Goal: Task Accomplishment & Management: Manage account settings

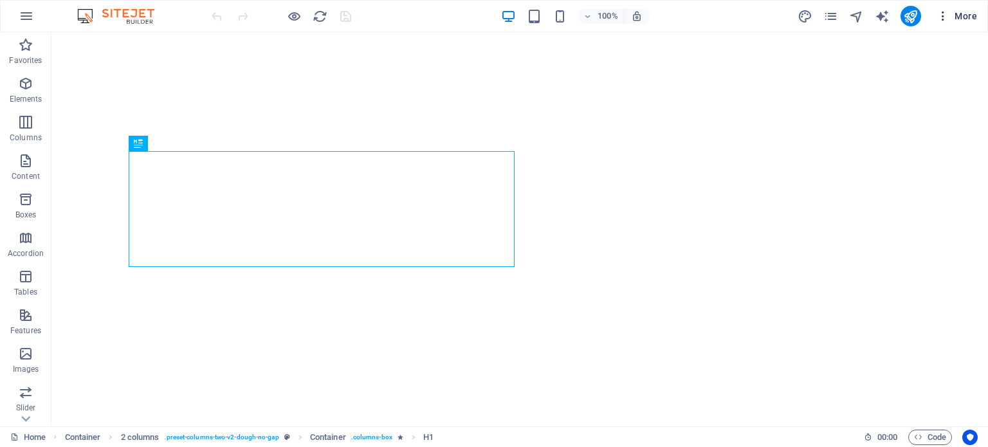
click at [948, 17] on icon "button" at bounding box center [943, 16] width 13 height 13
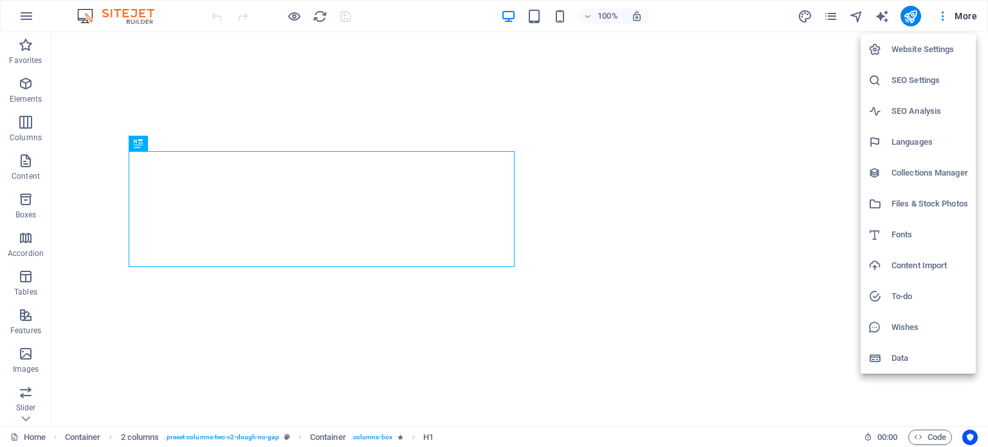
click at [929, 47] on h6 "Website Settings" at bounding box center [930, 49] width 77 height 15
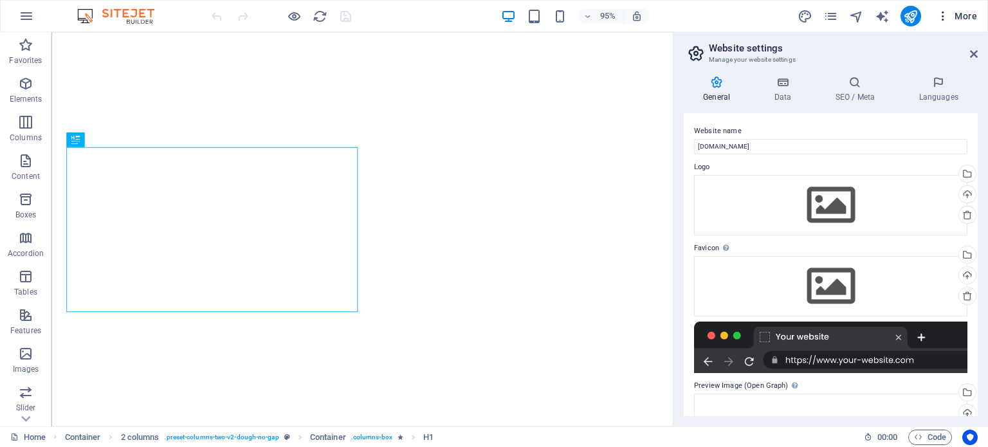
click at [938, 16] on icon "button" at bounding box center [943, 16] width 13 height 13
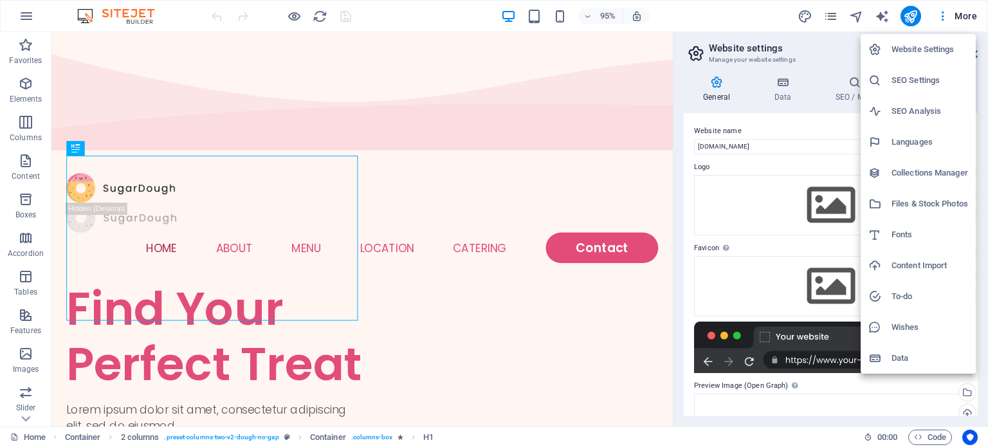
click at [322, 14] on div at bounding box center [494, 223] width 988 height 447
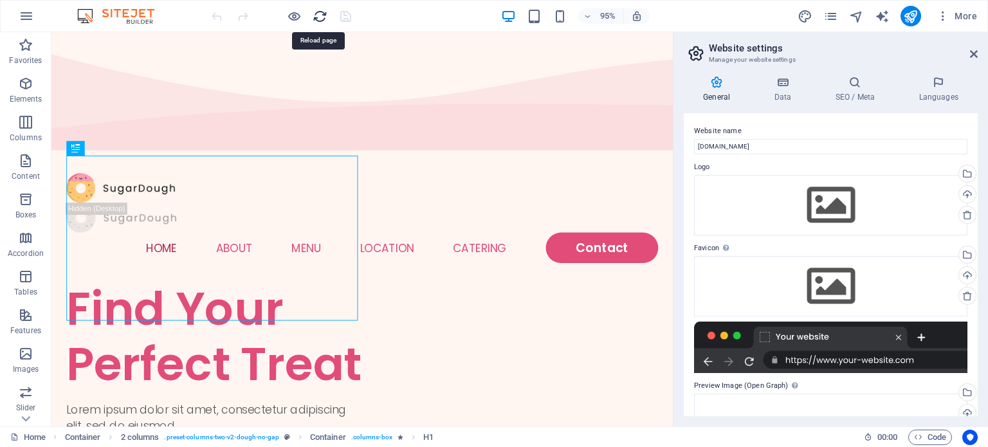
click at [319, 20] on icon "reload" at bounding box center [320, 16] width 15 height 15
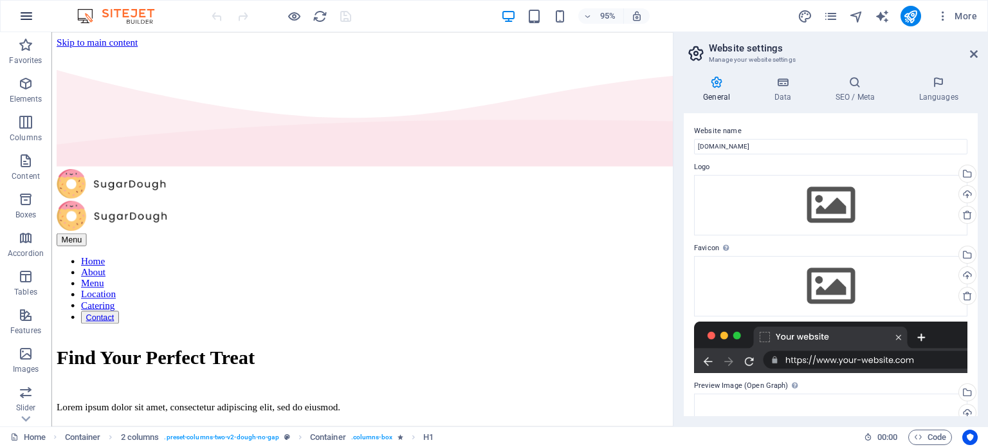
click at [28, 12] on icon "button" at bounding box center [26, 15] width 15 height 15
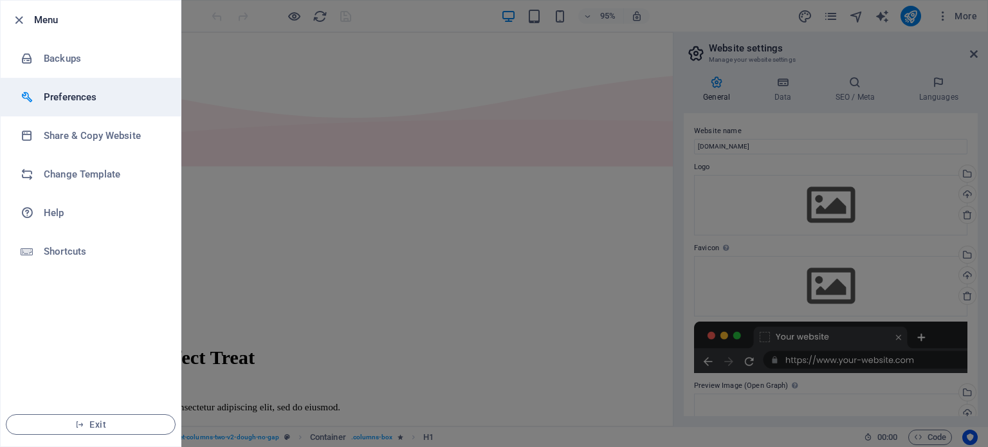
click at [55, 101] on h6 "Preferences" at bounding box center [103, 96] width 119 height 15
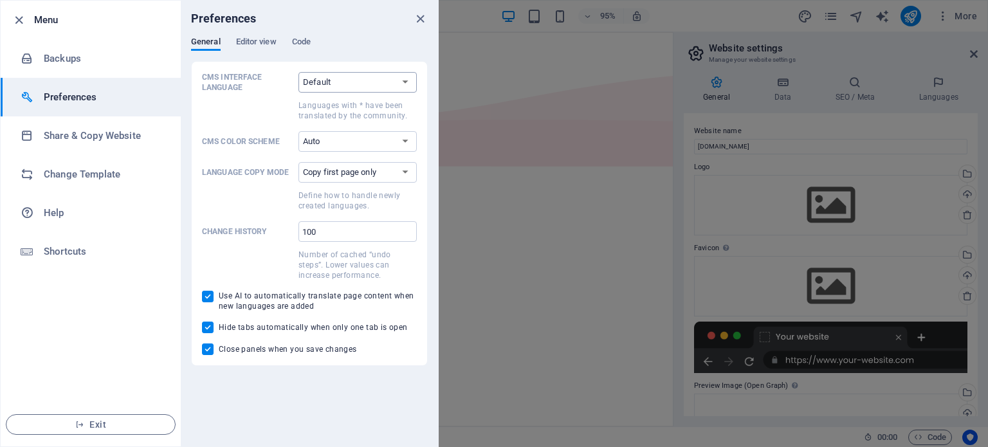
click at [327, 78] on select "Default Deutsch English Español Suomi* Français Magyar Italiano Nederlands Pols…" at bounding box center [358, 82] width 118 height 21
click at [331, 140] on select "Auto Dark Light" at bounding box center [358, 141] width 118 height 21
drag, startPoint x: 331, startPoint y: 140, endPoint x: 326, endPoint y: 172, distance: 32.5
click at [326, 172] on div "CMS Interface Language Default Deutsch English Español Suomi* Français Magyar I…" at bounding box center [309, 213] width 215 height 283
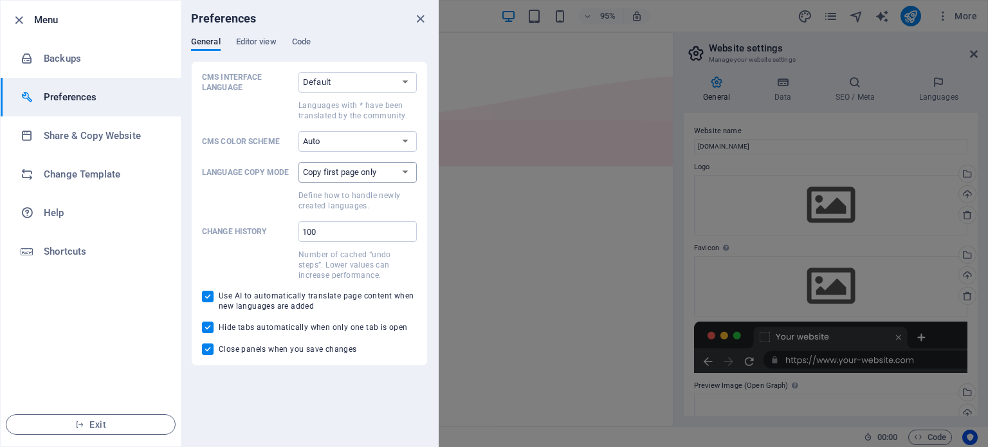
click at [326, 172] on select "Copy first page only Copy all pages" at bounding box center [358, 172] width 118 height 21
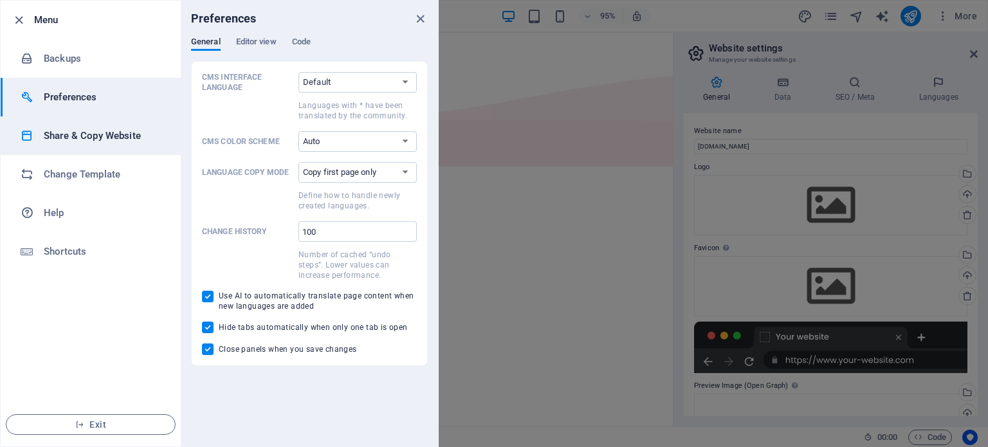
click at [47, 129] on h6 "Share & Copy Website" at bounding box center [103, 135] width 119 height 15
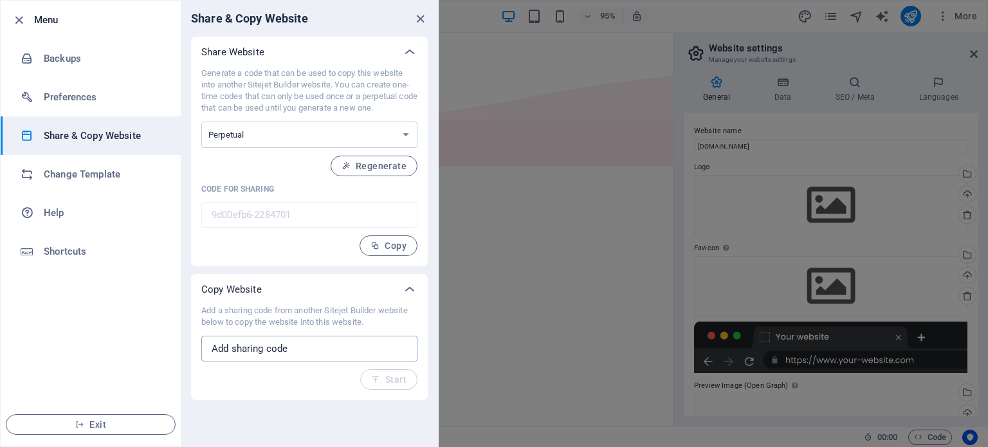
click at [279, 342] on input "text" at bounding box center [309, 349] width 216 height 26
click at [396, 242] on span "Copy" at bounding box center [389, 246] width 36 height 10
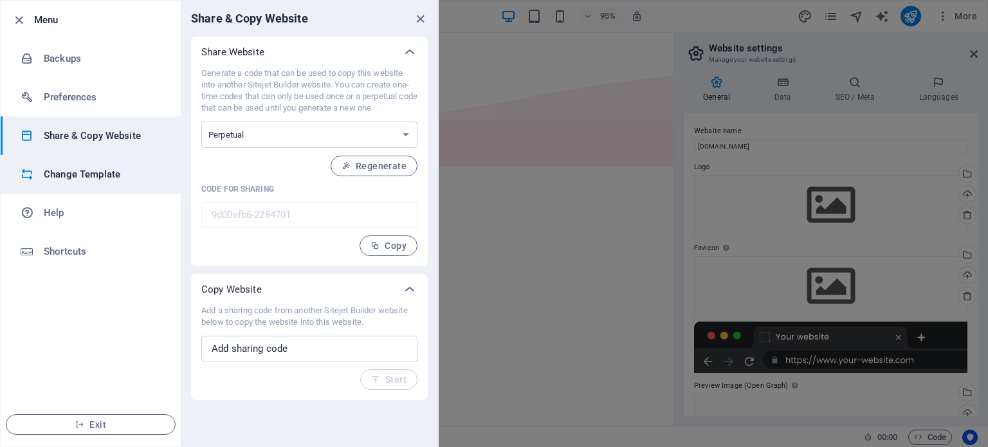
click at [102, 165] on li "Change Template" at bounding box center [91, 174] width 180 height 39
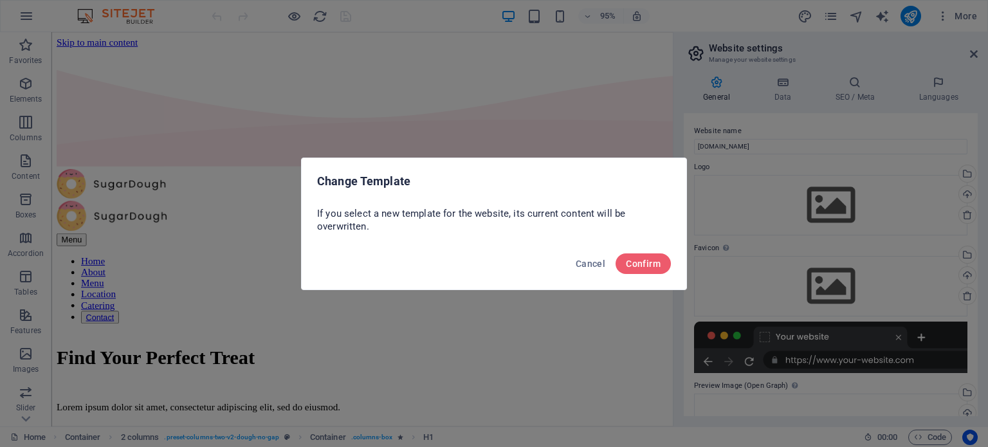
click at [351, 241] on div "If you select a new template for the website, its current content will be overw…" at bounding box center [494, 224] width 385 height 44
click at [582, 261] on span "Cancel" at bounding box center [591, 264] width 30 height 10
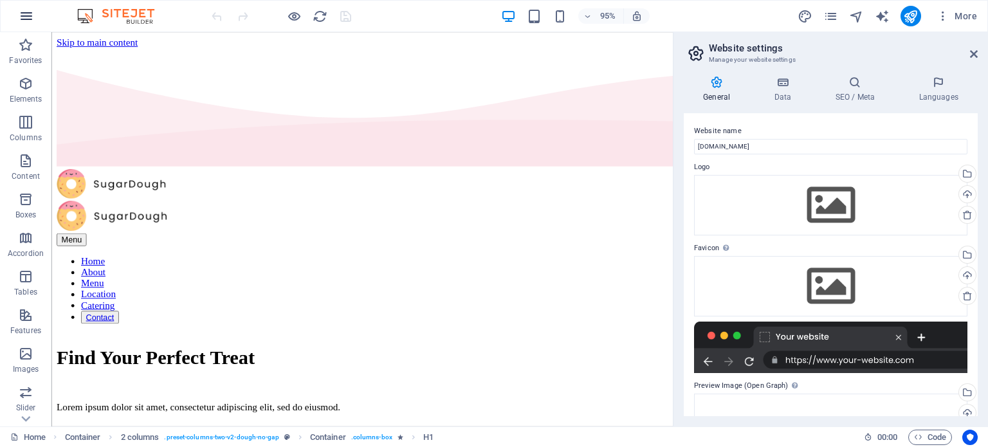
click at [20, 20] on icon "button" at bounding box center [26, 15] width 15 height 15
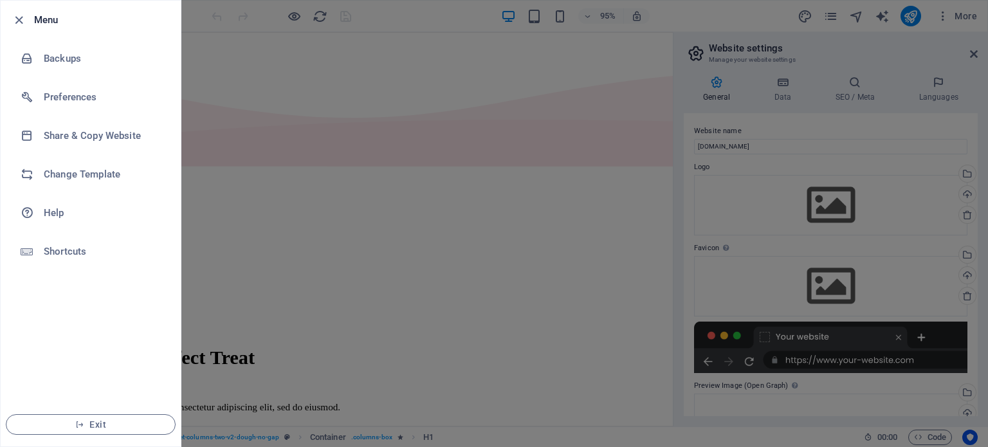
click at [522, 259] on div at bounding box center [494, 223] width 988 height 447
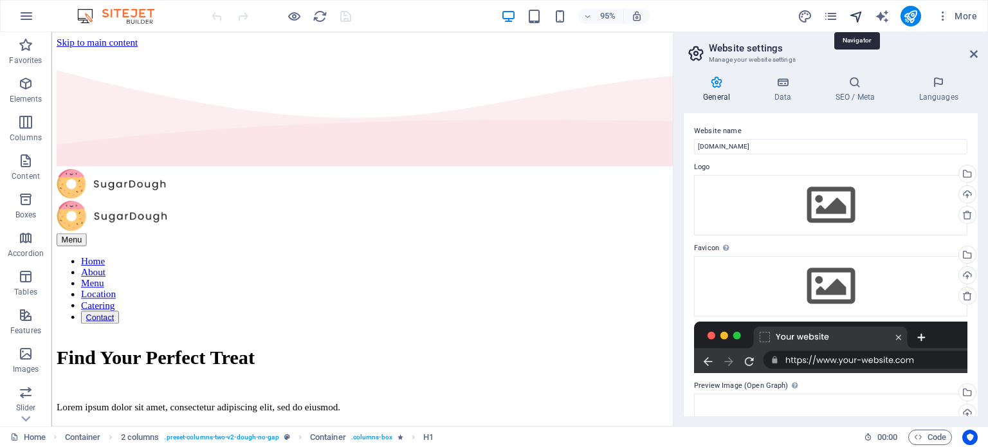
click at [862, 9] on icon "navigator" at bounding box center [856, 16] width 15 height 15
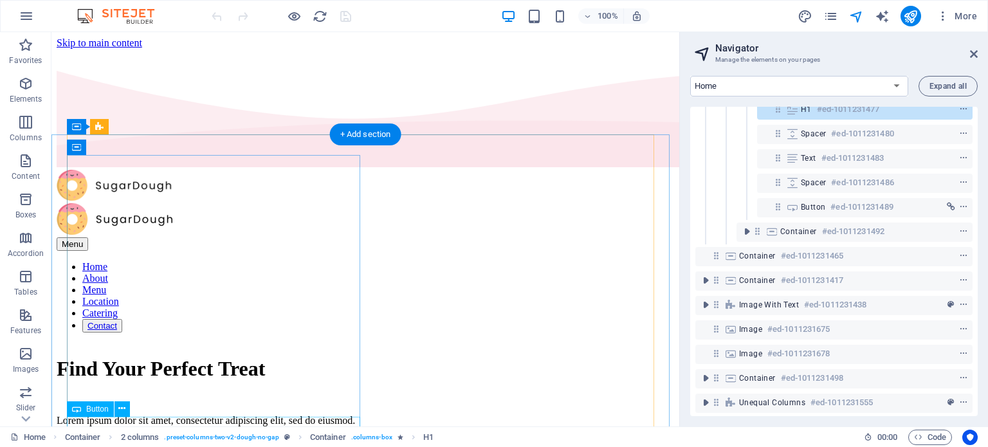
scroll to position [145, 0]
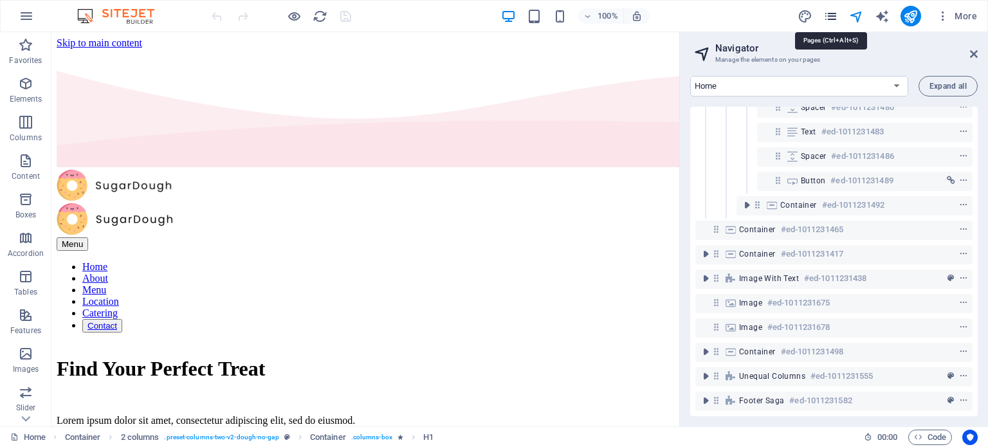
click at [829, 21] on icon "pages" at bounding box center [831, 16] width 15 height 15
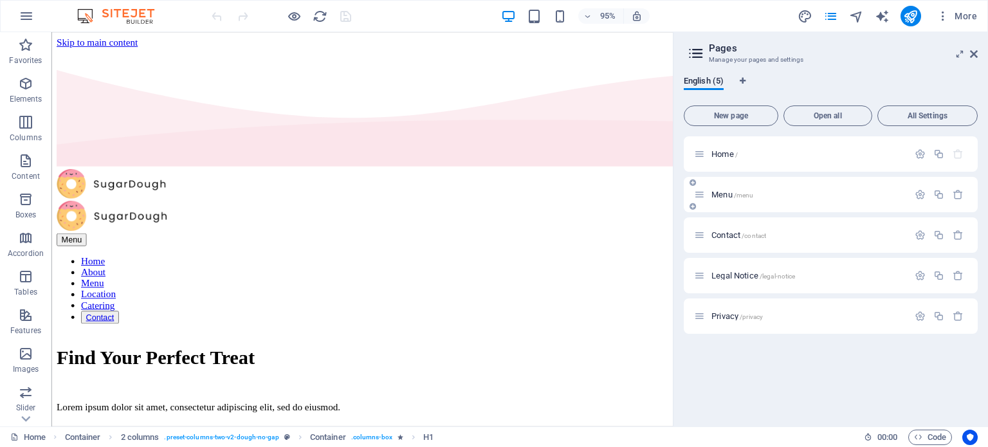
click at [727, 199] on div "Menu /menu" at bounding box center [801, 194] width 214 height 15
click at [737, 232] on span "Contact /contact" at bounding box center [739, 235] width 55 height 10
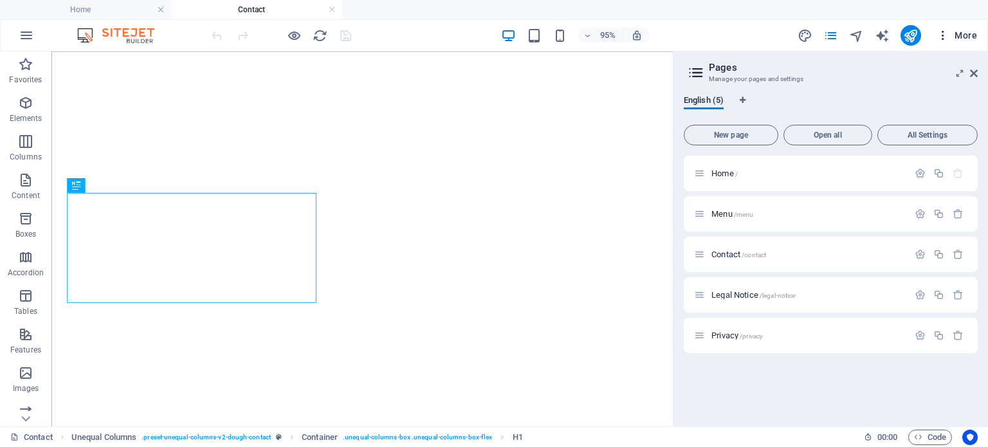
click at [942, 41] on icon "button" at bounding box center [943, 35] width 13 height 13
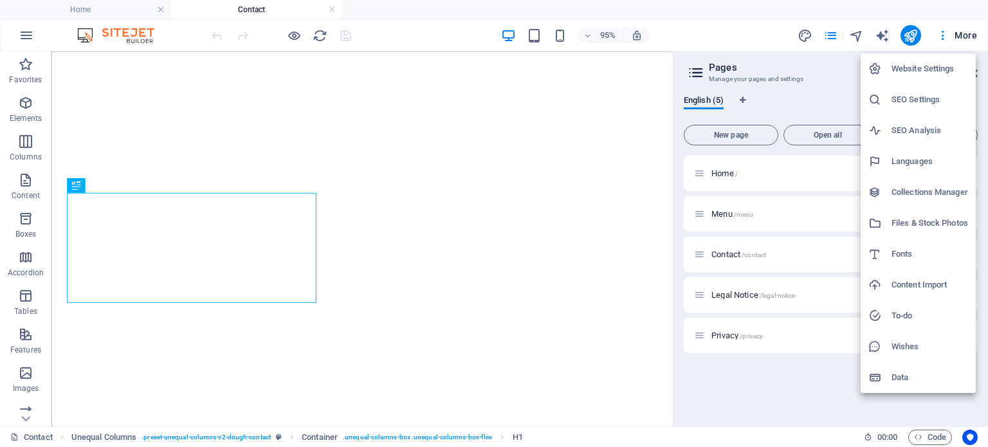
click at [898, 195] on h6 "Collections Manager" at bounding box center [930, 192] width 77 height 15
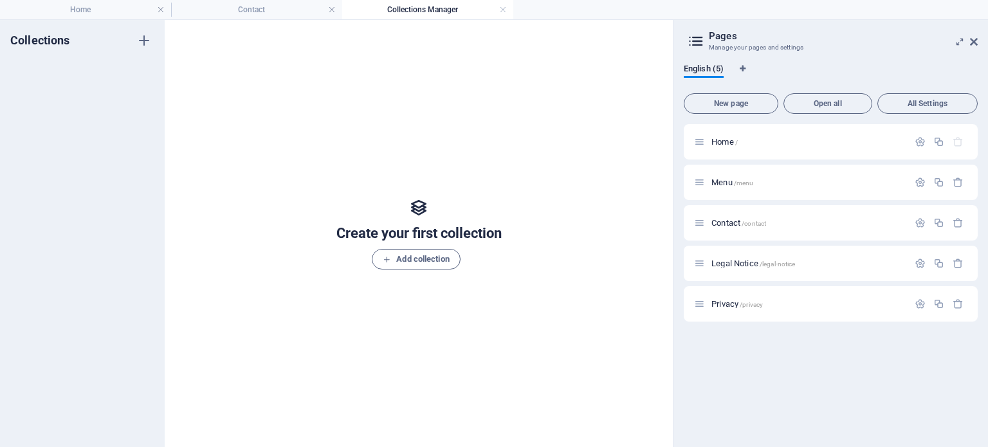
click at [497, 15] on h4 "Collections Manager" at bounding box center [427, 10] width 171 height 14
click at [973, 46] on icon at bounding box center [974, 42] width 8 height 10
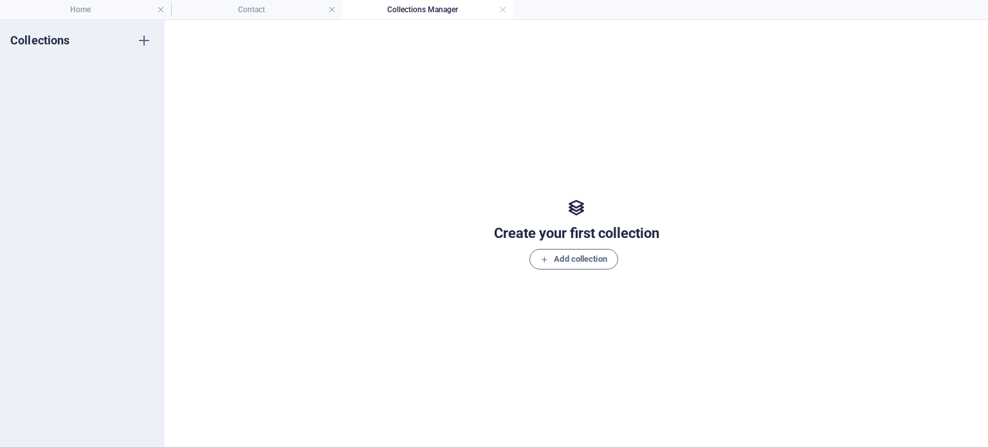
click at [495, 10] on h4 "Collections Manager" at bounding box center [427, 10] width 171 height 14
click at [501, 11] on link at bounding box center [503, 10] width 8 height 12
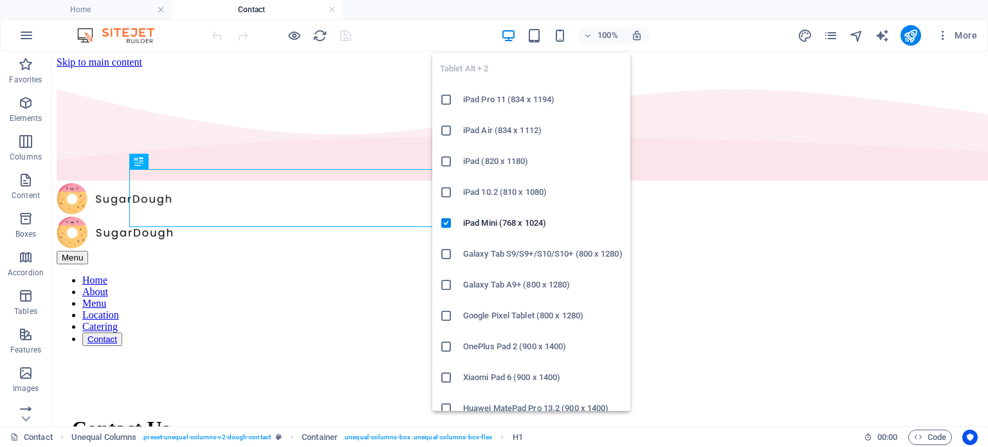
scroll to position [0, 0]
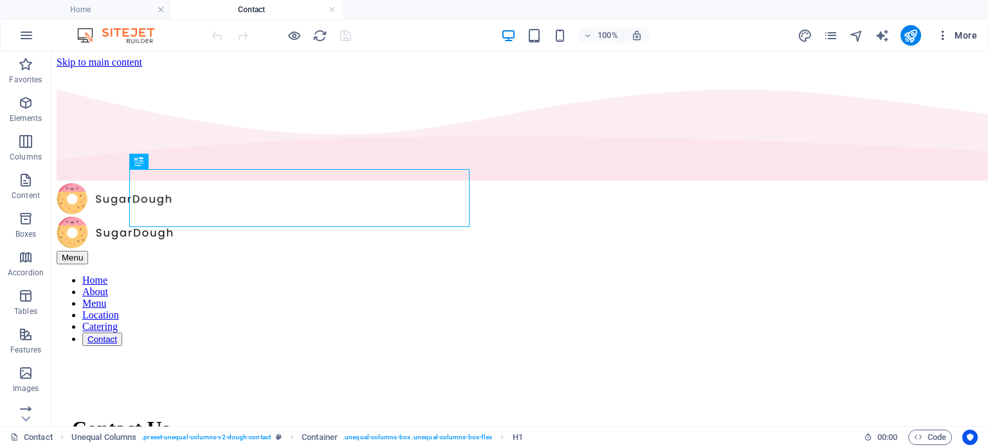
click at [961, 34] on span "More" at bounding box center [957, 35] width 41 height 13
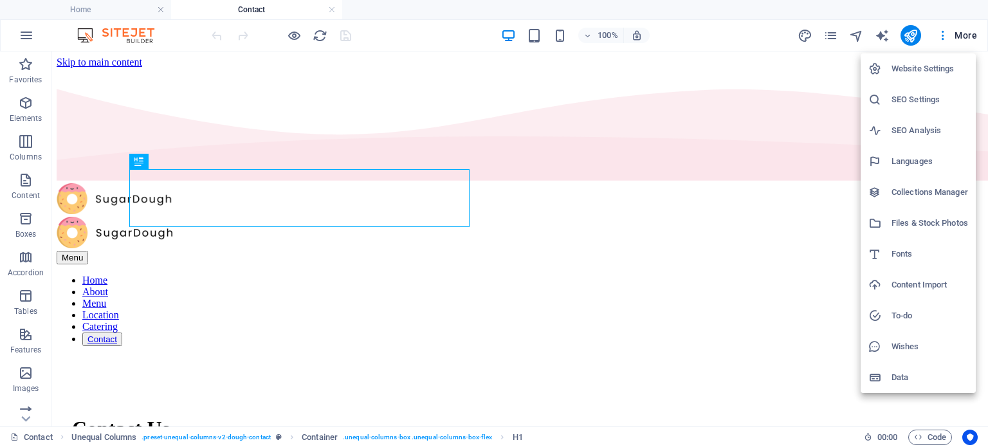
click at [941, 39] on div at bounding box center [494, 223] width 988 height 447
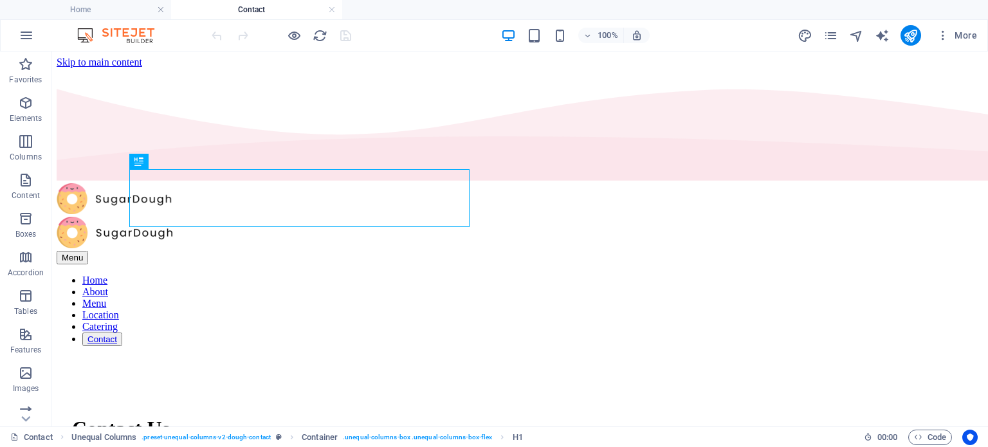
click at [941, 39] on icon "button" at bounding box center [943, 35] width 13 height 13
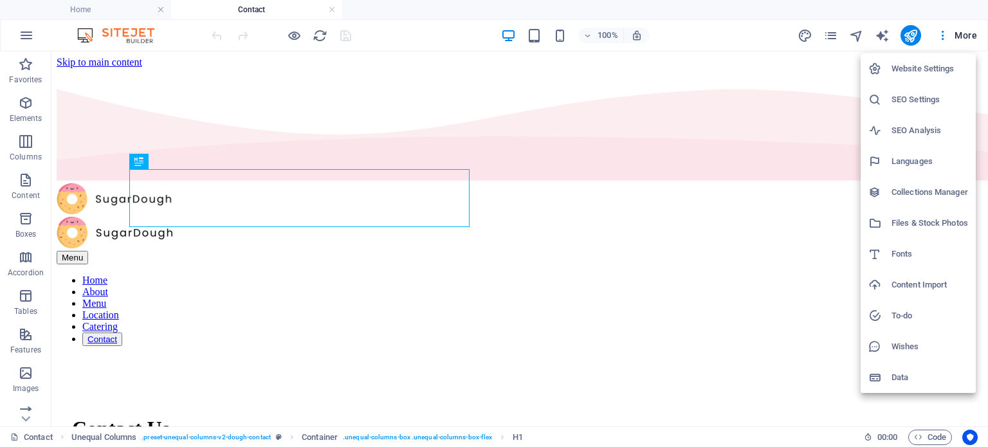
click at [687, 264] on div at bounding box center [494, 223] width 988 height 447
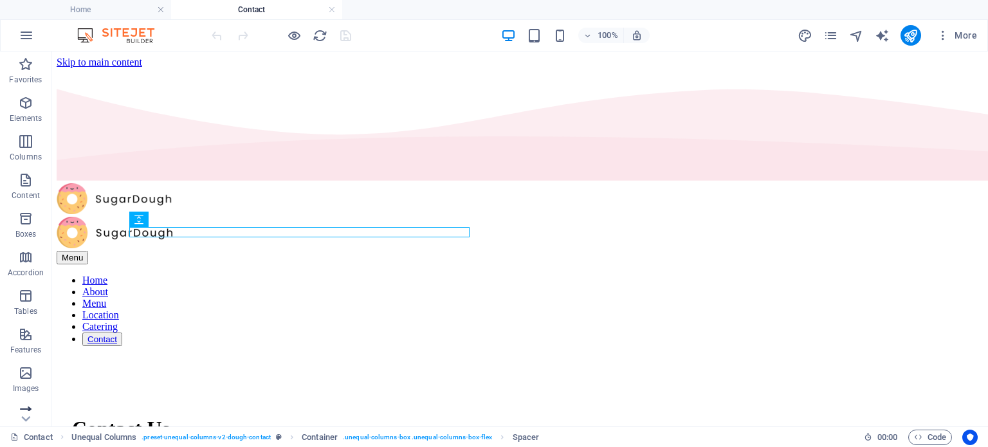
click at [28, 406] on icon "button" at bounding box center [25, 411] width 15 height 15
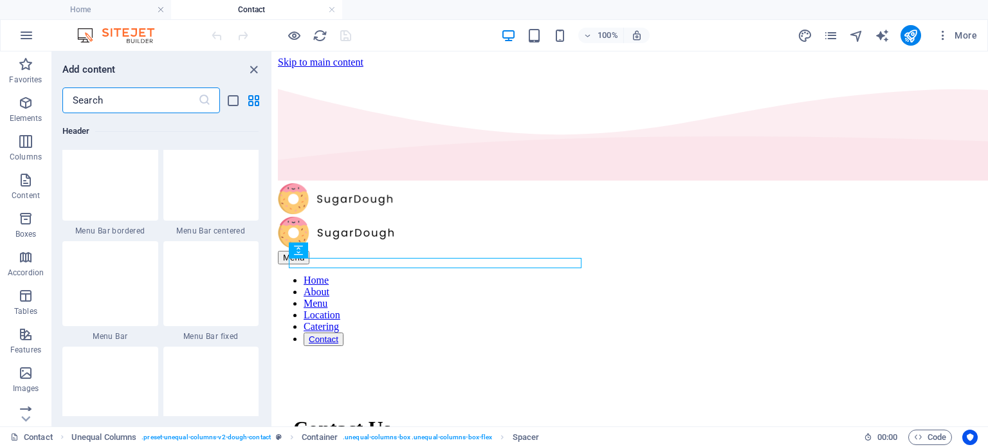
scroll to position [7868, 0]
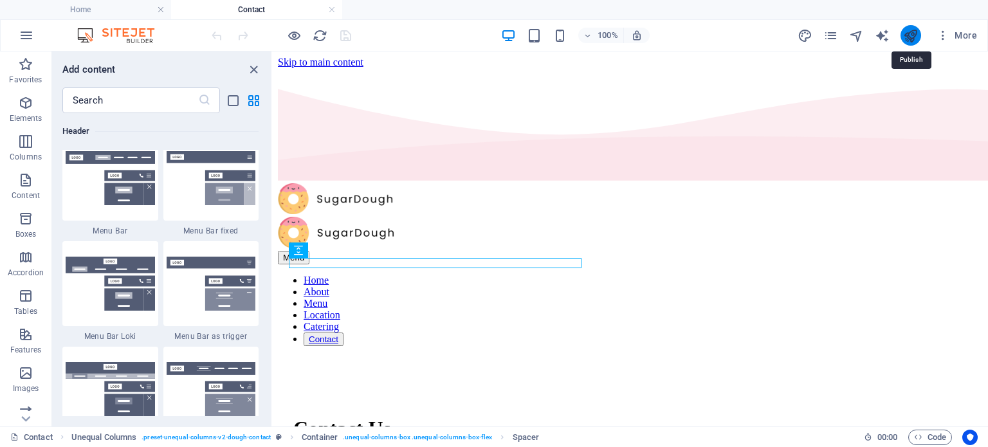
click at [910, 33] on icon "publish" at bounding box center [910, 35] width 15 height 15
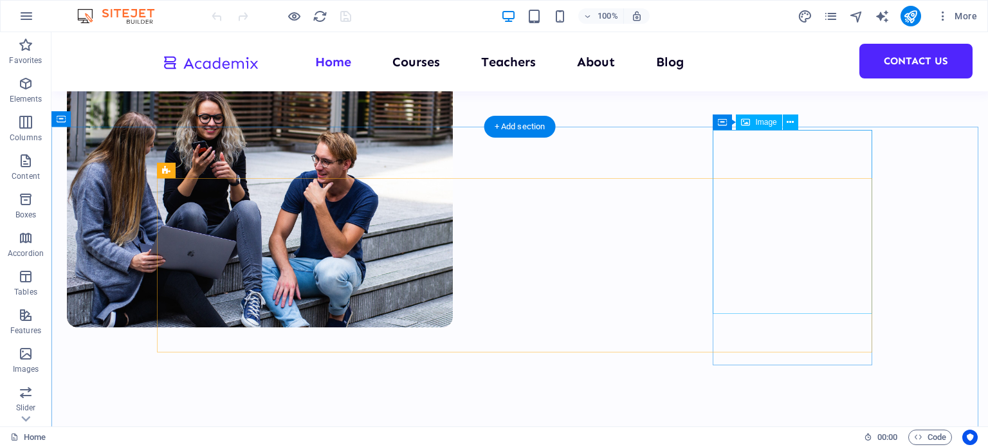
scroll to position [67, 0]
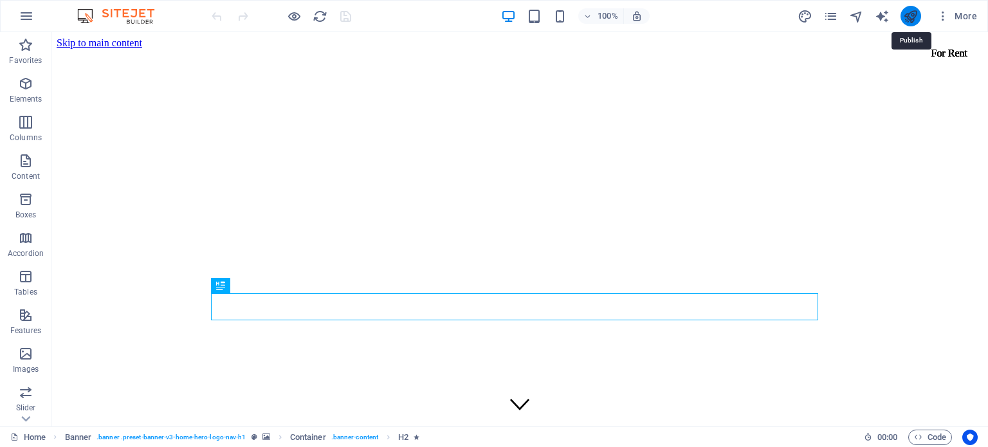
click at [914, 17] on icon "publish" at bounding box center [910, 16] width 15 height 15
